Goal: Find specific page/section: Find specific page/section

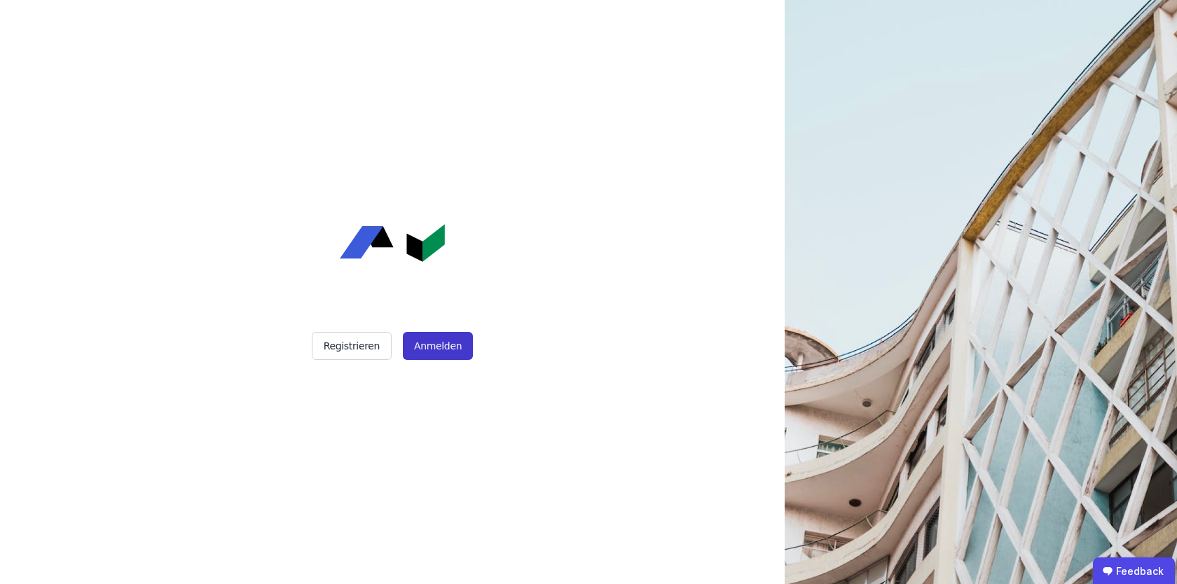
click at [437, 340] on button "Anmelden" at bounding box center [438, 346] width 70 height 28
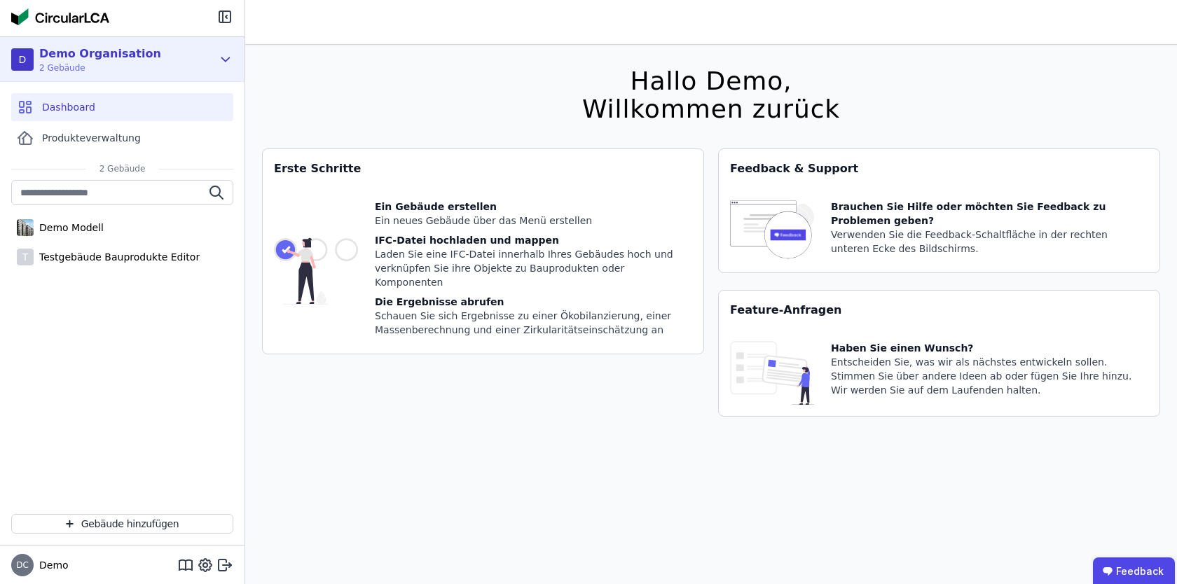
click at [223, 55] on icon at bounding box center [225, 59] width 15 height 17
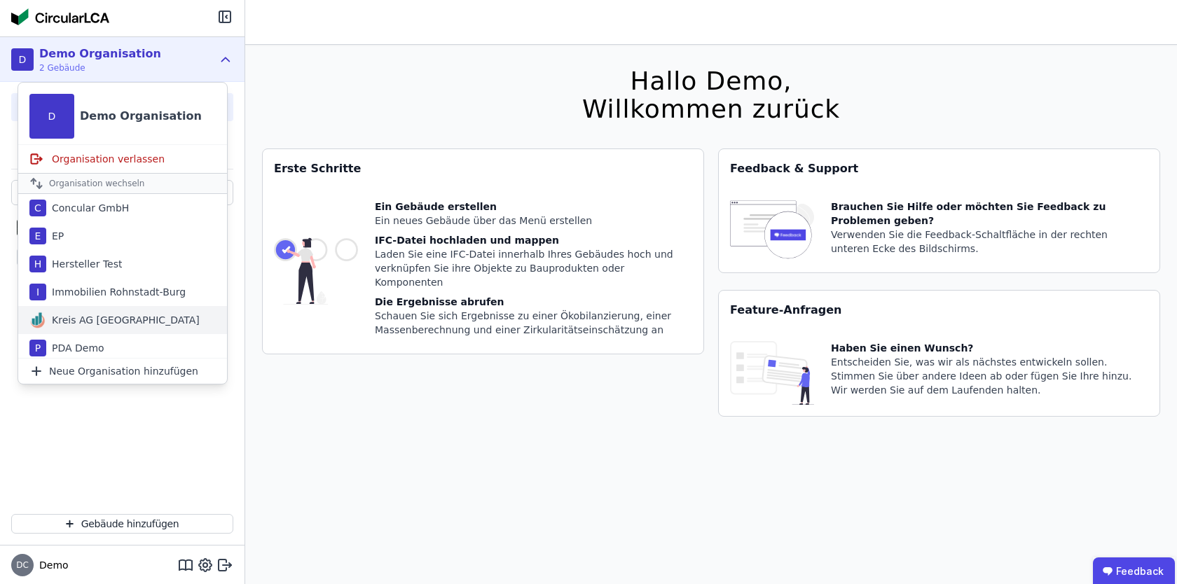
scroll to position [32, 0]
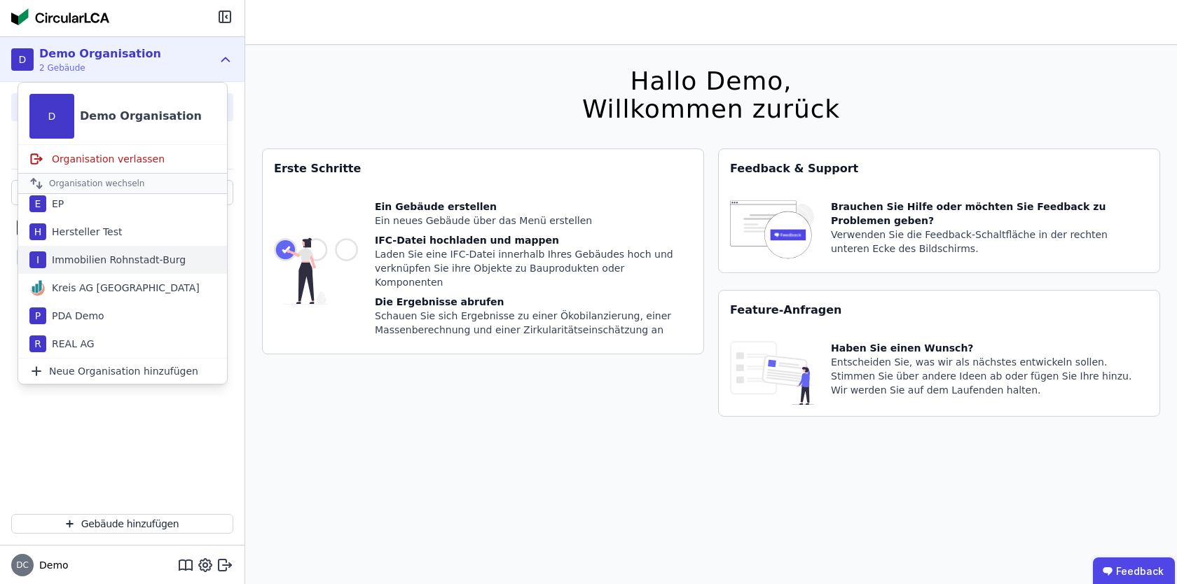
click at [124, 263] on div "Immobilien Rohnstadt-Burg" at bounding box center [115, 260] width 139 height 14
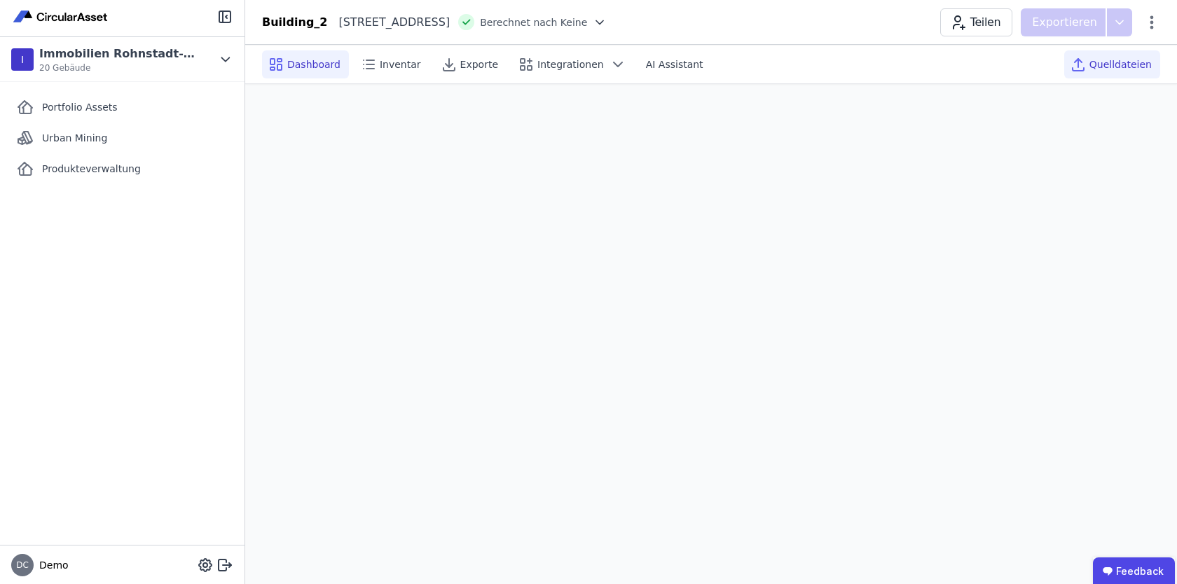
click at [1121, 69] on span "Quelldateien" at bounding box center [1121, 64] width 62 height 14
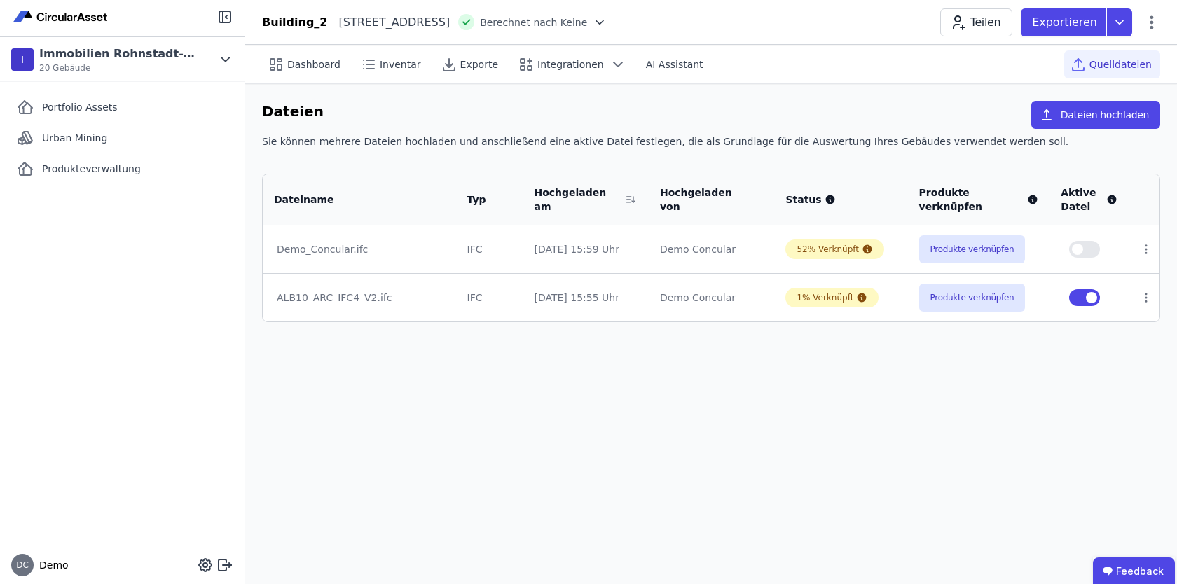
click at [554, 128] on div "Dateien Dateien hochladen" at bounding box center [711, 118] width 898 height 34
drag, startPoint x: 323, startPoint y: 25, endPoint x: 265, endPoint y: 25, distance: 58.2
click at [265, 25] on div "Building_2 [STREET_ADDRESS] [GEOGRAPHIC_DATA]" at bounding box center [434, 22] width 345 height 17
copy div "Building_2"
